Goal: Transaction & Acquisition: Register for event/course

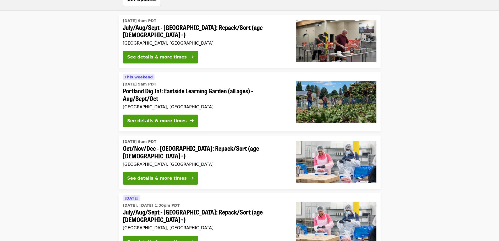
scroll to position [341, 0]
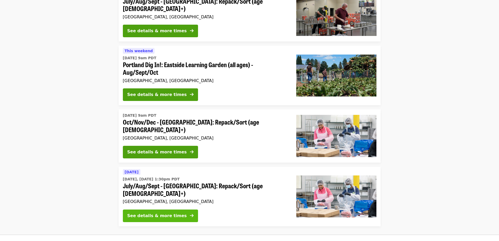
click at [158, 209] on button "See details & more times" at bounding box center [160, 215] width 75 height 13
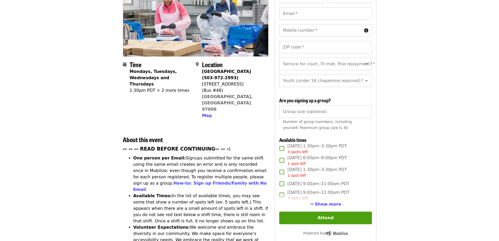
scroll to position [157, 0]
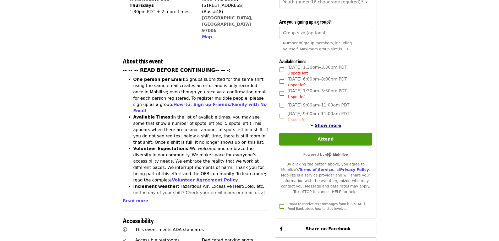
click at [327, 127] on button "Show more" at bounding box center [325, 125] width 31 height 6
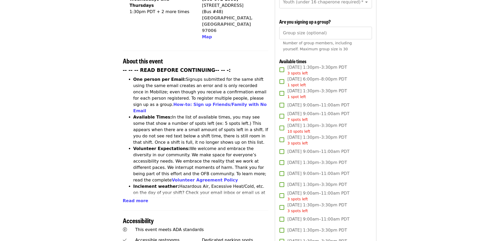
scroll to position [210, 0]
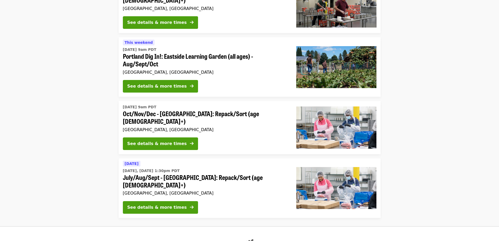
scroll to position [375, 0]
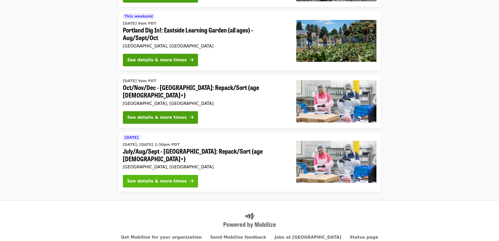
click at [171, 175] on button "See details & more times" at bounding box center [160, 181] width 75 height 13
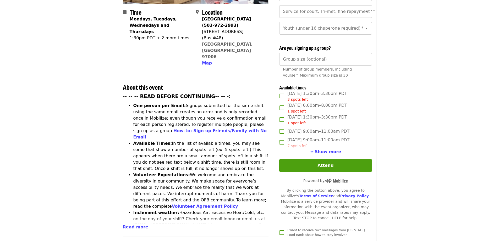
scroll to position [157, 0]
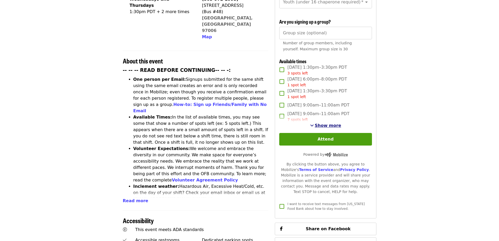
click at [326, 123] on span "Show more" at bounding box center [328, 125] width 26 height 5
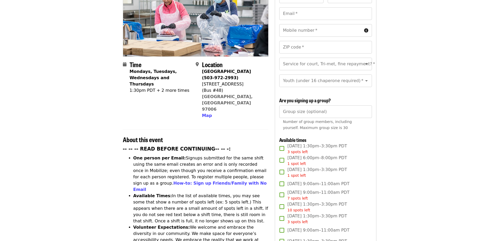
scroll to position [0, 0]
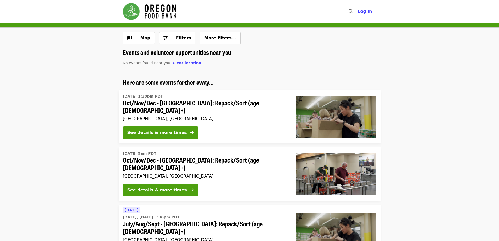
scroll to position [375, 0]
